Goal: Information Seeking & Learning: Learn about a topic

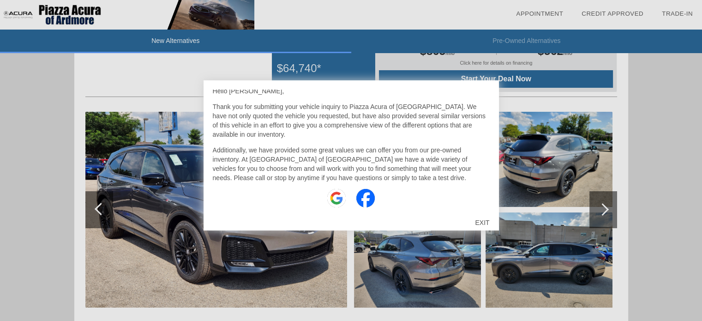
scroll to position [59, 0]
click at [478, 219] on div "EXIT" at bounding box center [482, 223] width 33 height 28
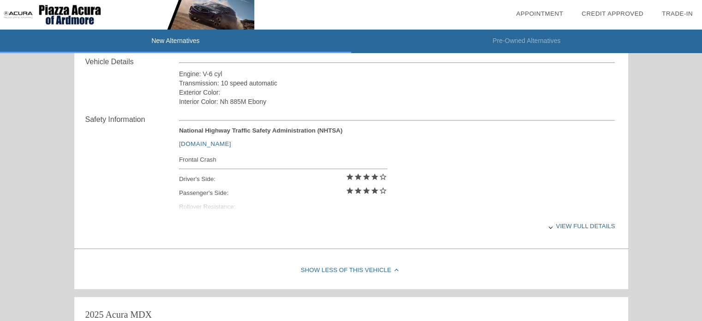
scroll to position [329, 0]
click at [570, 228] on div "View full details" at bounding box center [397, 225] width 436 height 23
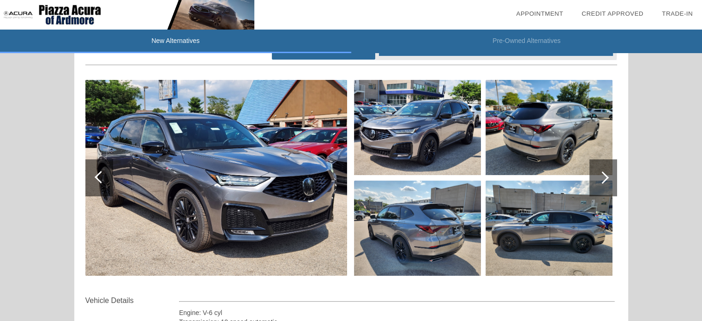
scroll to position [94, 0]
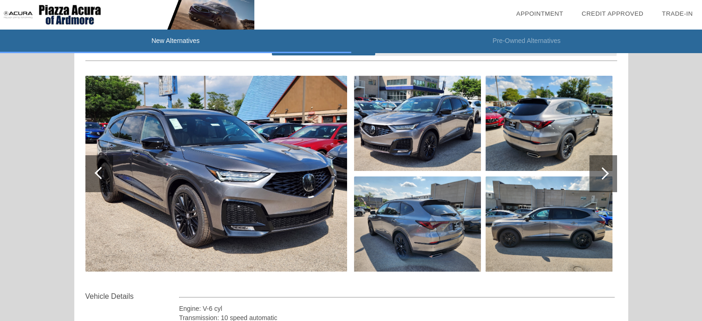
click at [280, 184] on img at bounding box center [216, 174] width 262 height 196
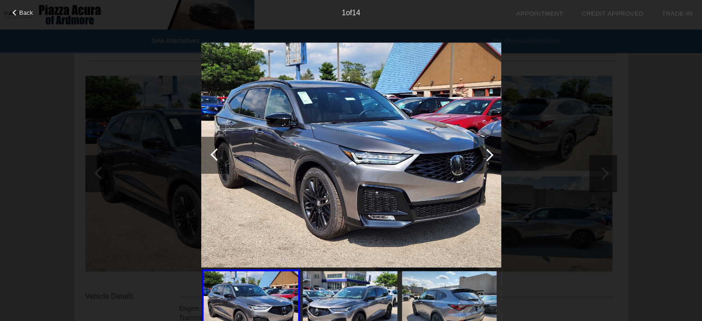
click at [488, 149] on div at bounding box center [487, 155] width 12 height 12
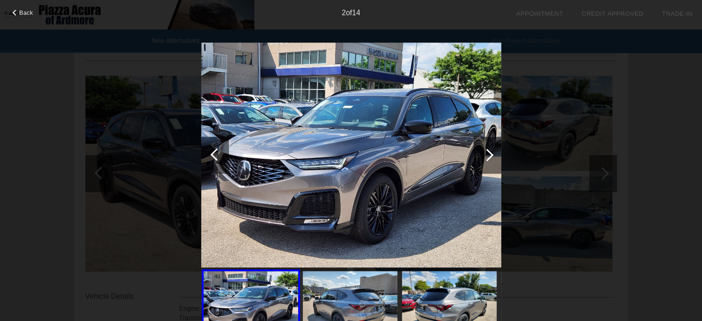
click at [488, 149] on div at bounding box center [487, 155] width 12 height 12
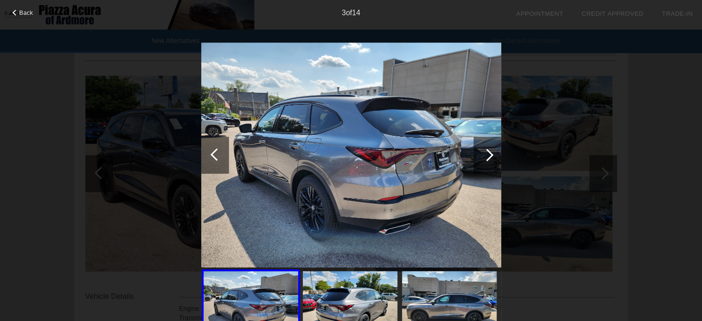
click at [218, 155] on div at bounding box center [216, 154] width 12 height 12
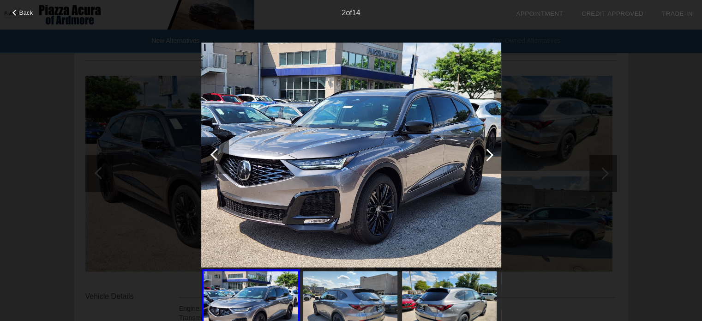
click at [485, 160] on div at bounding box center [487, 155] width 28 height 37
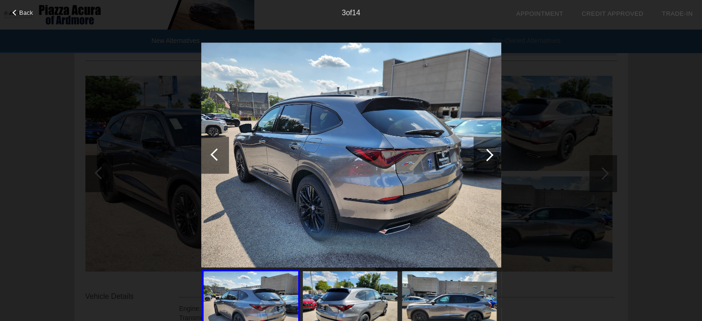
click at [485, 160] on div at bounding box center [487, 155] width 28 height 37
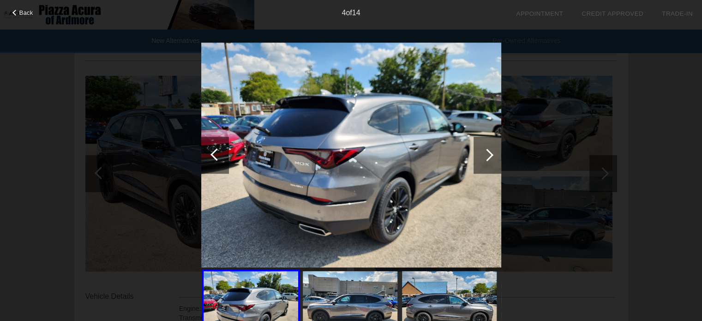
click at [485, 160] on div at bounding box center [487, 155] width 28 height 37
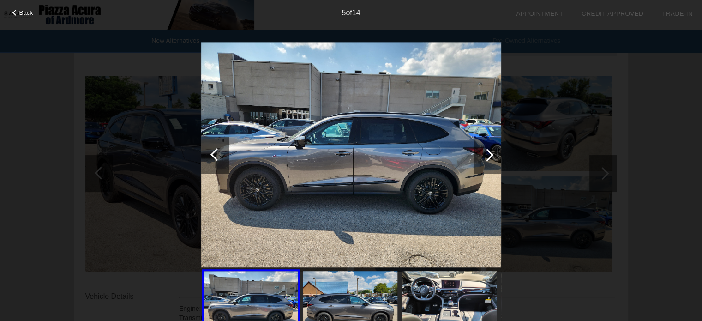
click at [485, 160] on div at bounding box center [487, 155] width 28 height 37
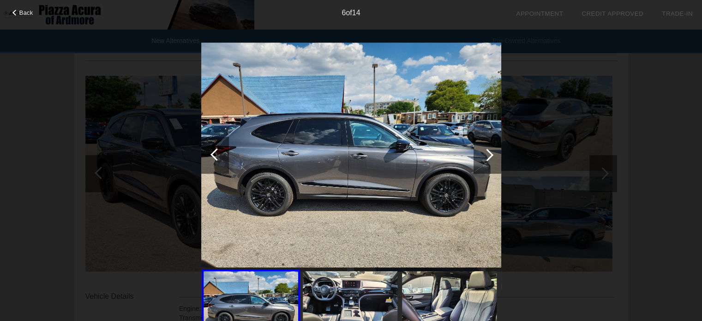
click at [485, 160] on div at bounding box center [487, 155] width 28 height 37
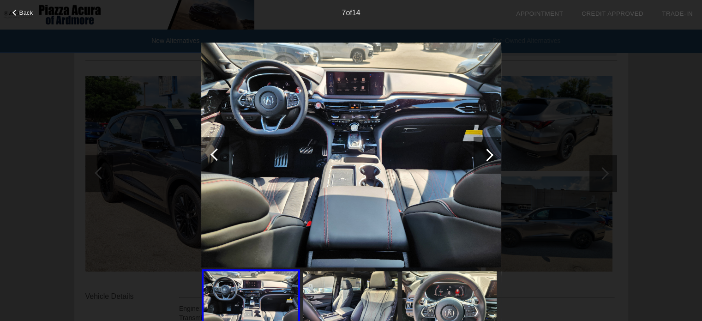
click at [485, 160] on div at bounding box center [487, 155] width 28 height 37
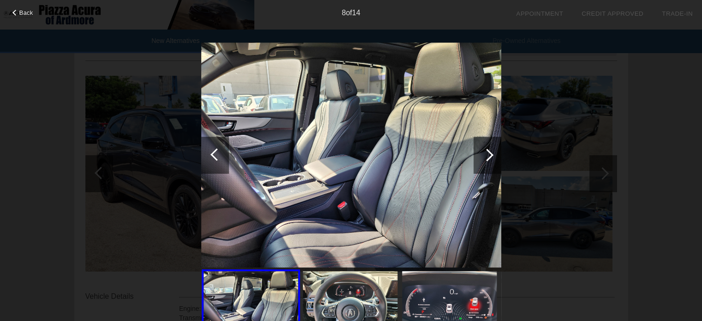
click at [485, 160] on div at bounding box center [487, 155] width 28 height 37
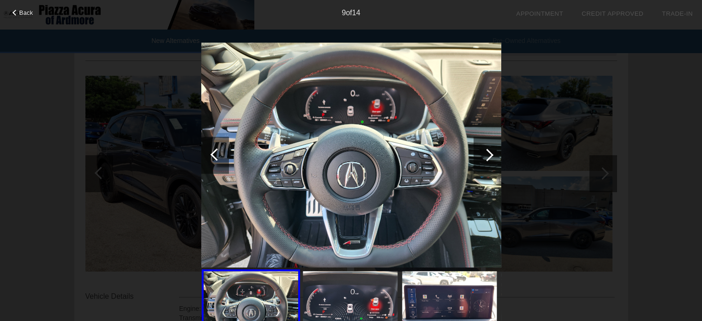
click at [485, 160] on div at bounding box center [487, 155] width 28 height 37
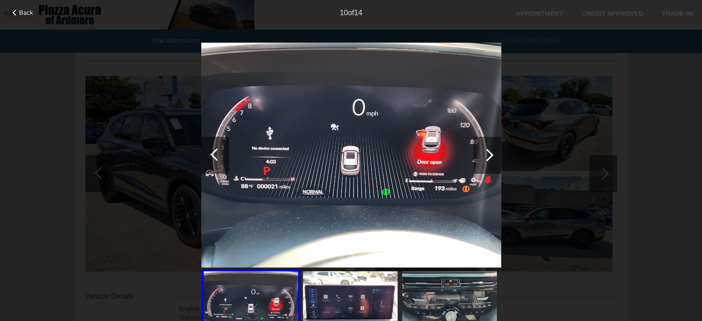
click at [485, 160] on div at bounding box center [487, 155] width 28 height 37
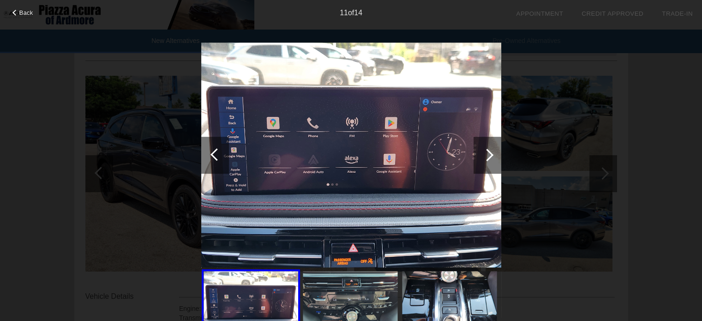
click at [485, 160] on div at bounding box center [487, 155] width 28 height 37
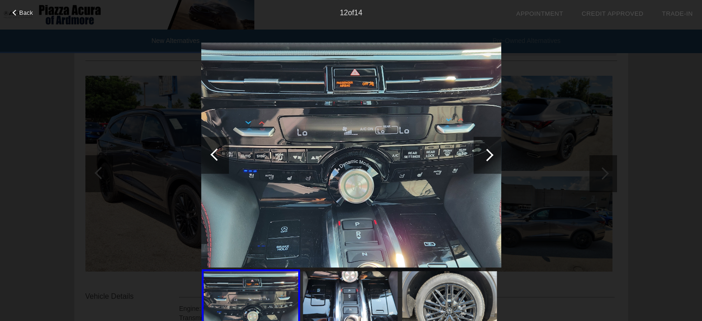
click at [485, 160] on div at bounding box center [487, 155] width 28 height 37
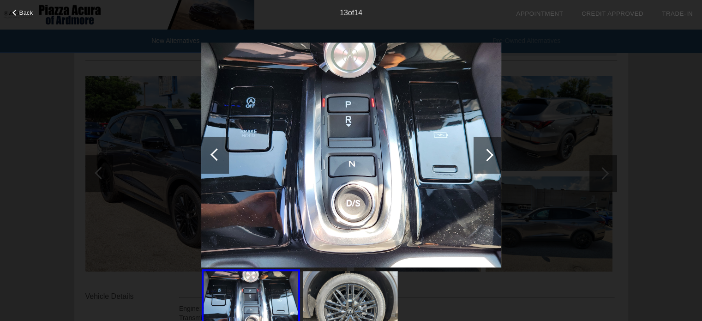
click at [485, 160] on div at bounding box center [487, 155] width 28 height 37
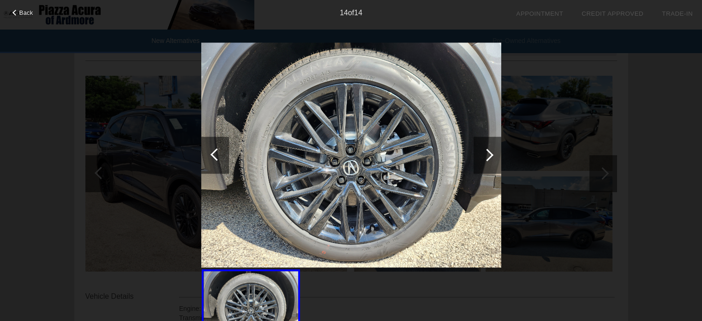
click at [485, 160] on div at bounding box center [487, 155] width 28 height 37
click at [25, 13] on span "Back" at bounding box center [26, 12] width 14 height 7
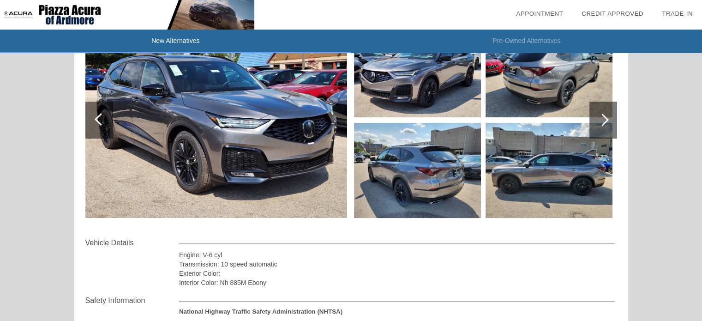
scroll to position [0, 0]
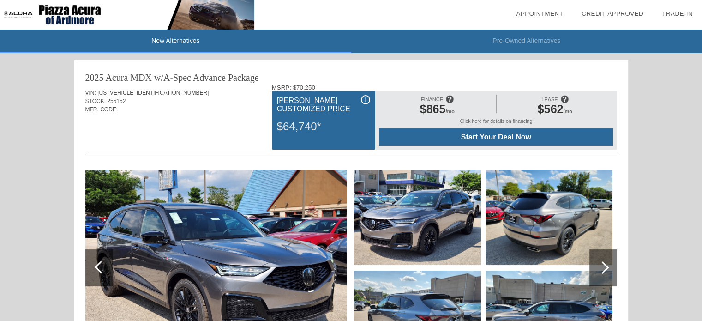
click at [432, 118] on div "$865 /mo" at bounding box center [436, 110] width 107 height 16
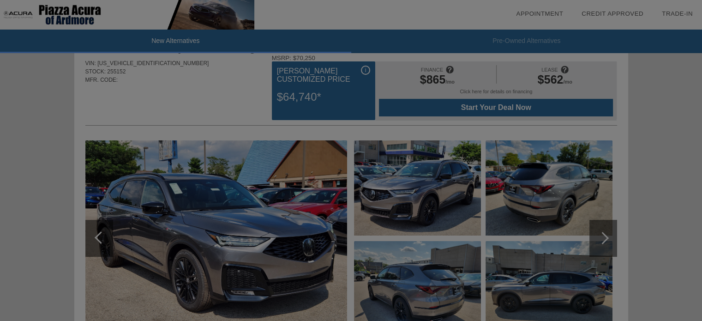
scroll to position [28, 0]
